Goal: Go to known website: Access a specific website the user already knows

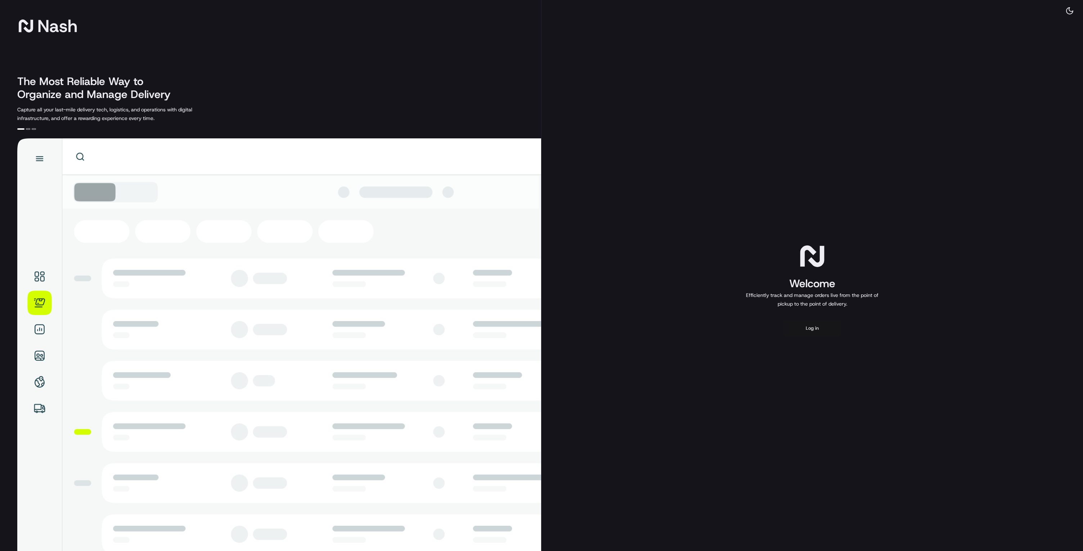
click at [831, 336] on button "Log in" at bounding box center [813, 327] width 58 height 17
